Goal: Task Accomplishment & Management: Manage account settings

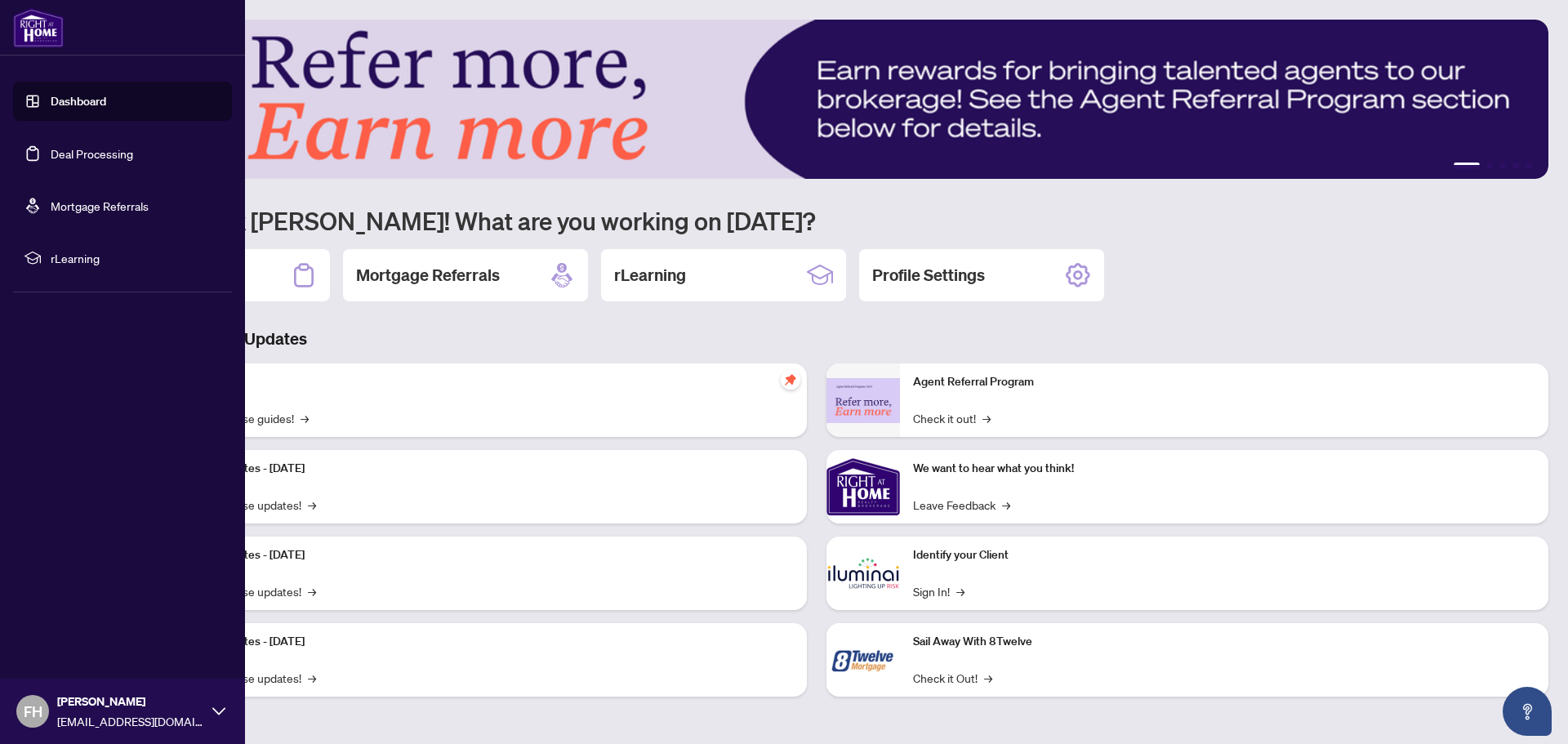
click at [58, 155] on link "Deal Processing" at bounding box center [92, 153] width 82 height 14
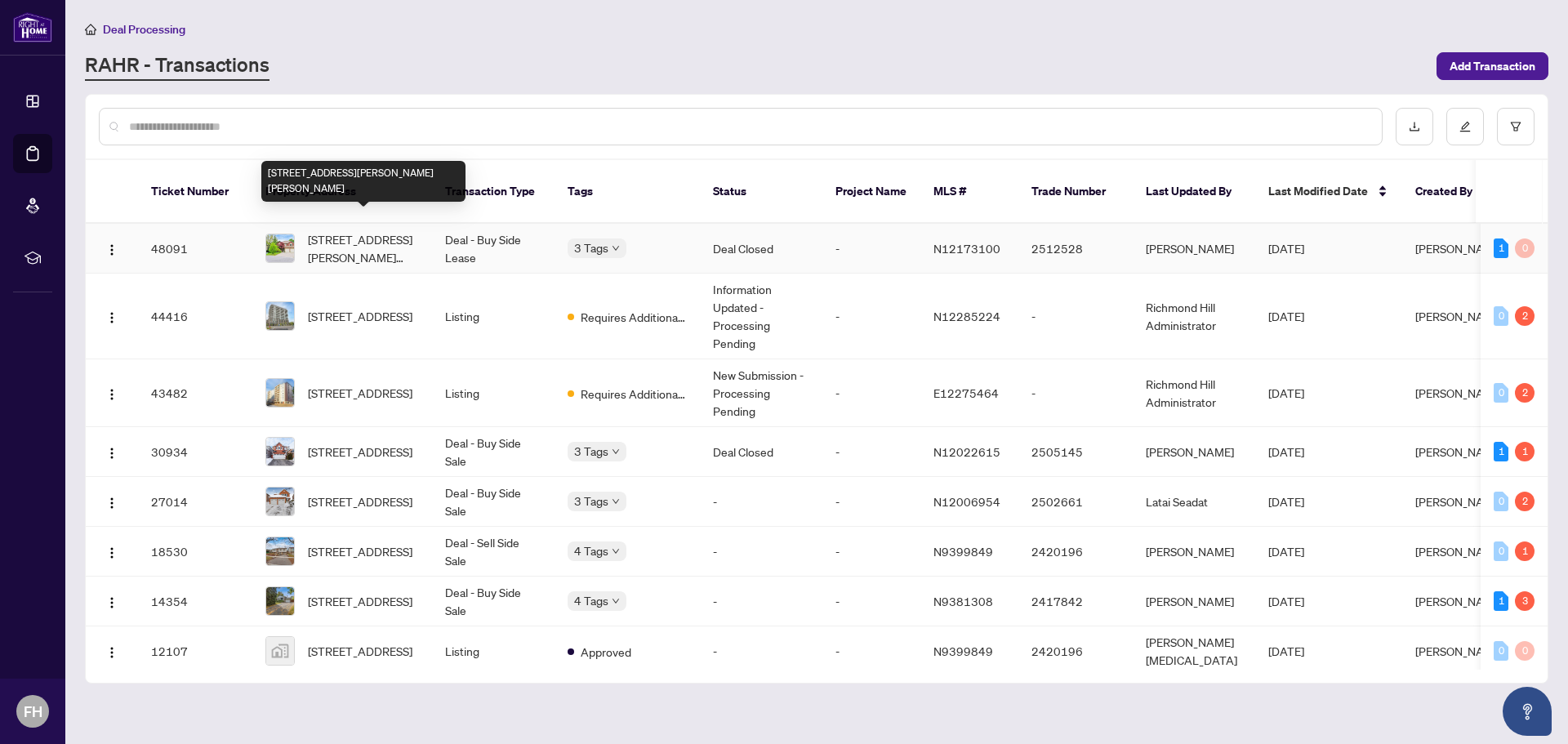
click at [346, 230] on span "[STREET_ADDRESS][PERSON_NAME][PERSON_NAME]" at bounding box center [363, 248] width 111 height 36
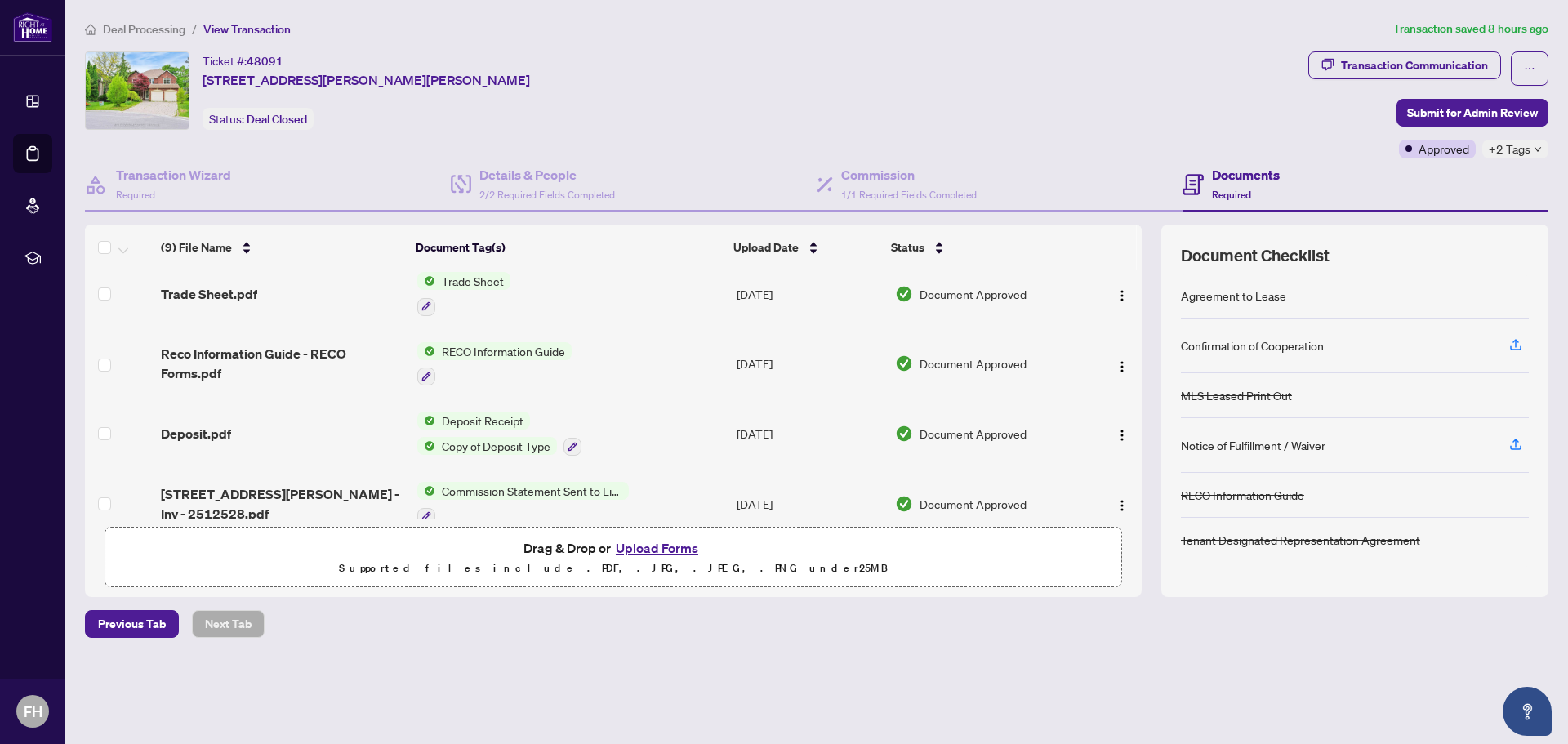
scroll to position [164, 0]
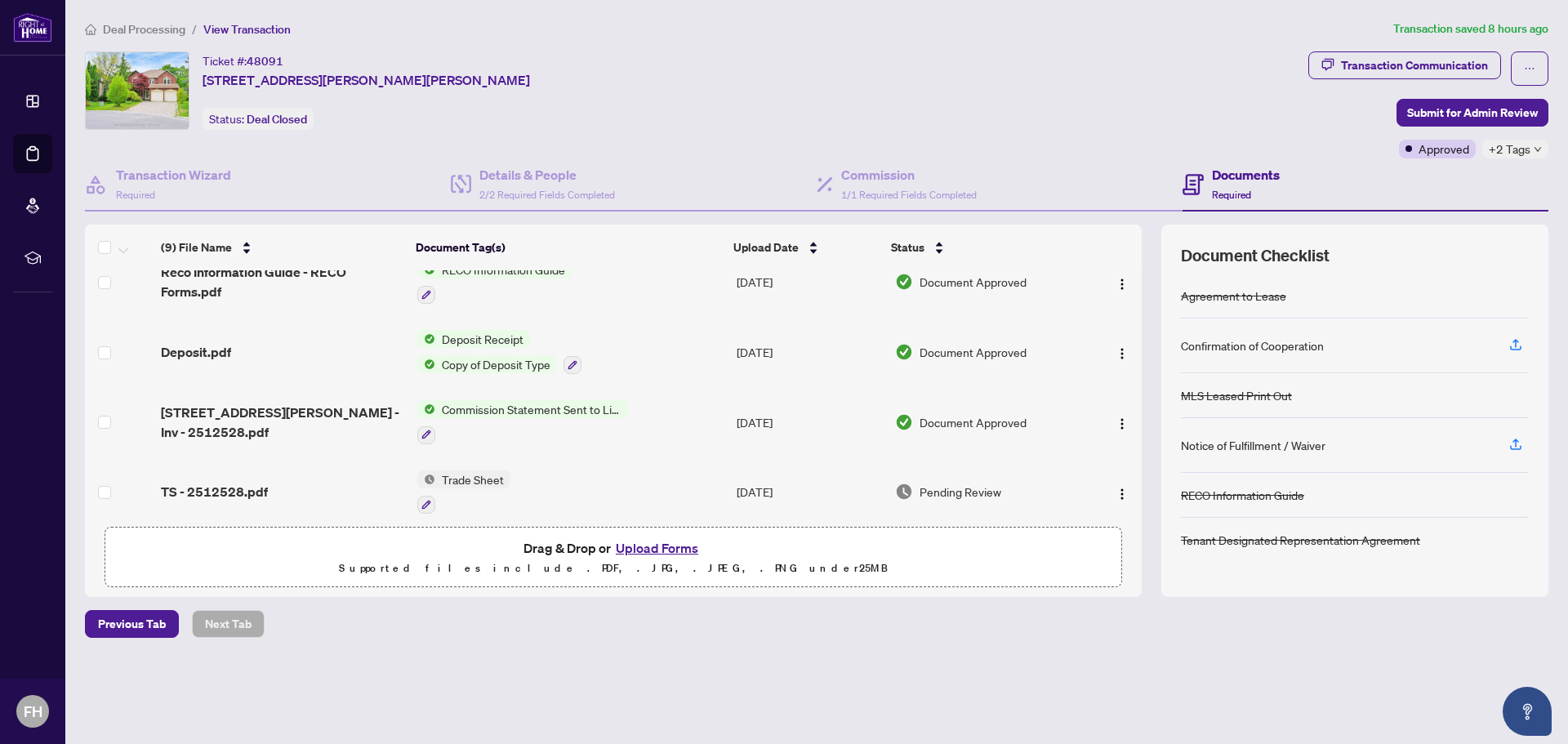
click at [496, 406] on span "Commission Statement Sent to Listing Brokerage" at bounding box center [532, 409] width 193 height 18
click at [480, 495] on span "Commission Statement Sent to Listing Brokerage" at bounding box center [530, 497] width 243 height 36
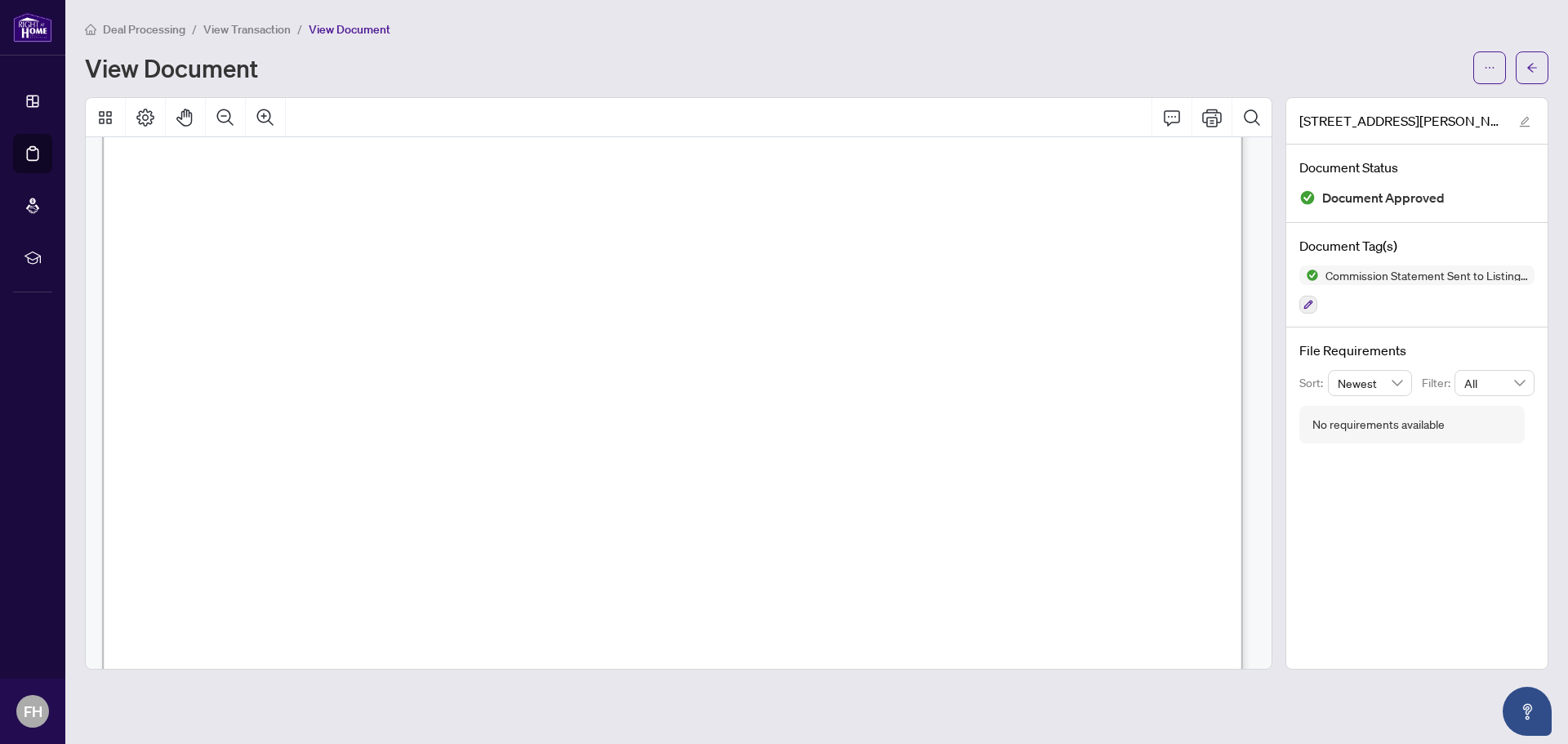
scroll to position [490, 0]
click at [249, 33] on span "View Transaction" at bounding box center [247, 30] width 88 height 14
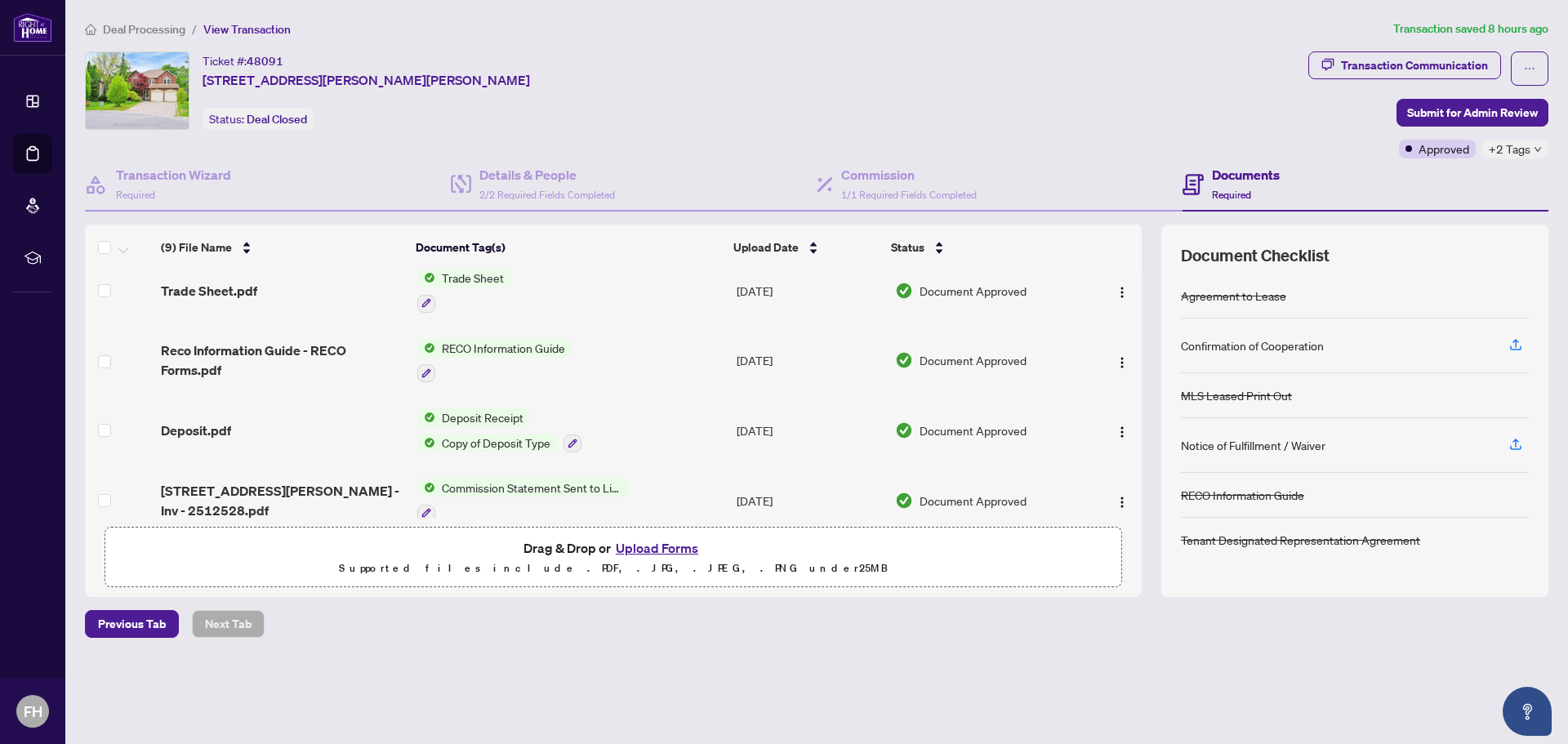
scroll to position [164, 0]
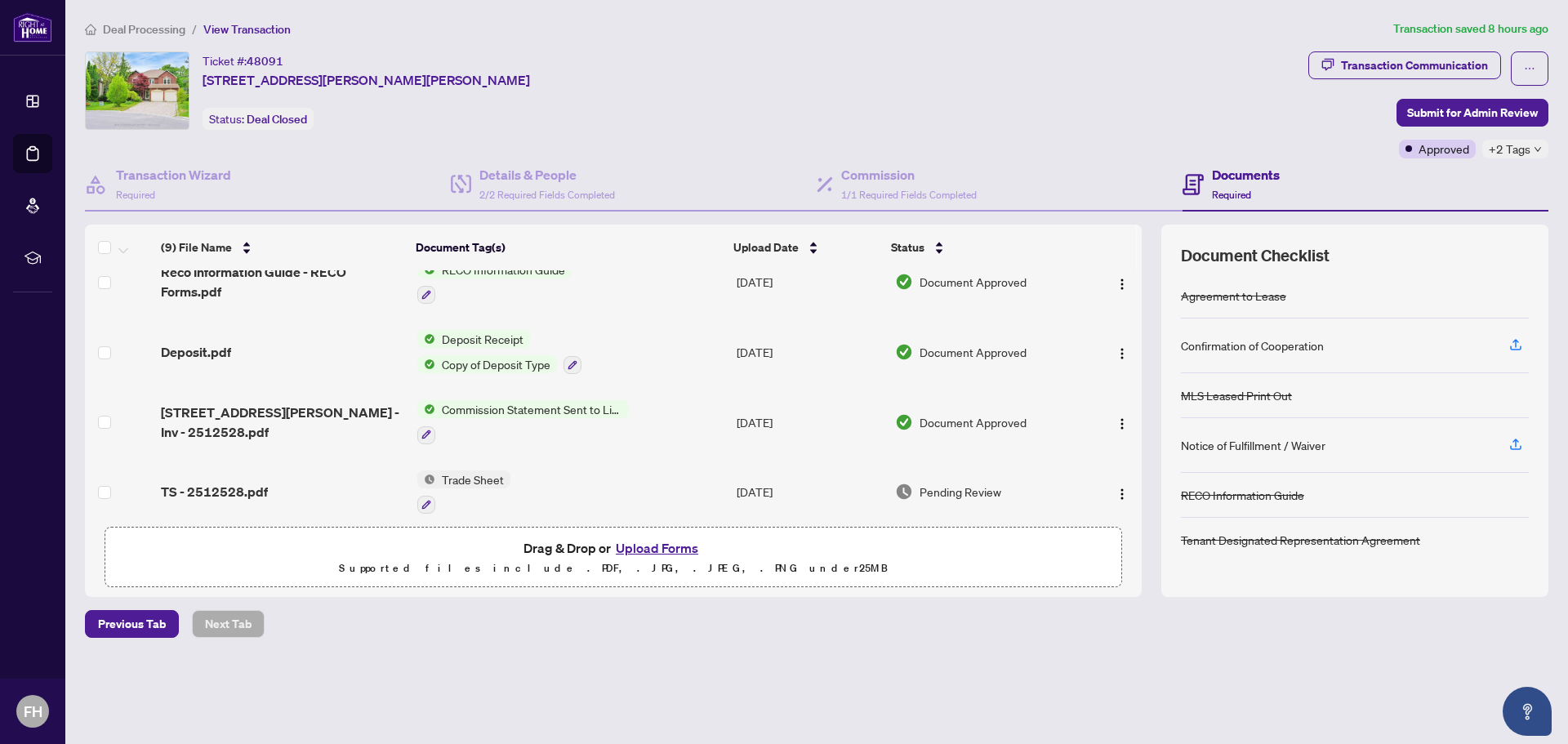
click at [465, 479] on span "Trade Sheet" at bounding box center [473, 479] width 75 height 18
click at [428, 562] on span "Trade Sheet" at bounding box center [428, 558] width 75 height 18
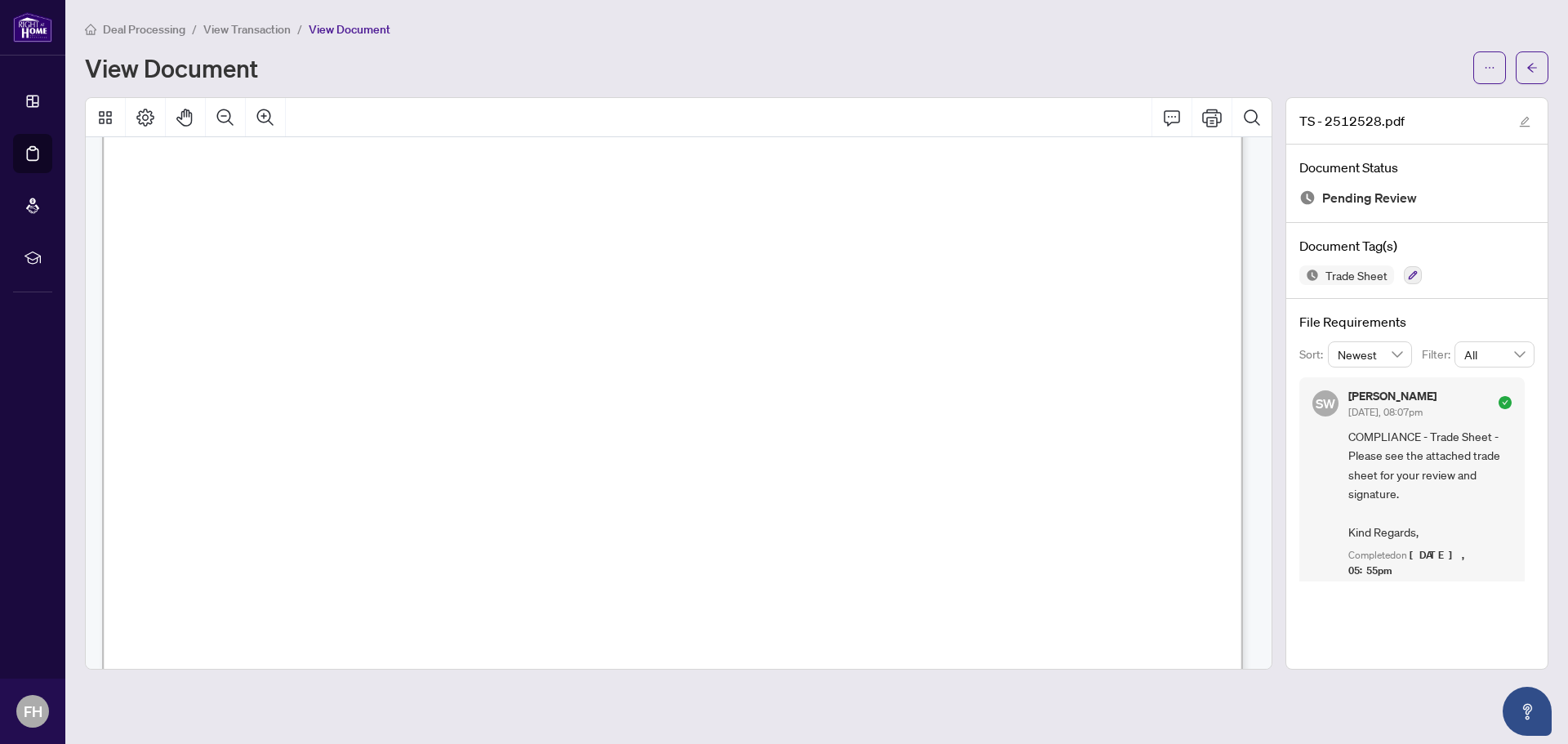
scroll to position [326, 0]
